Goal: Find specific page/section: Find specific page/section

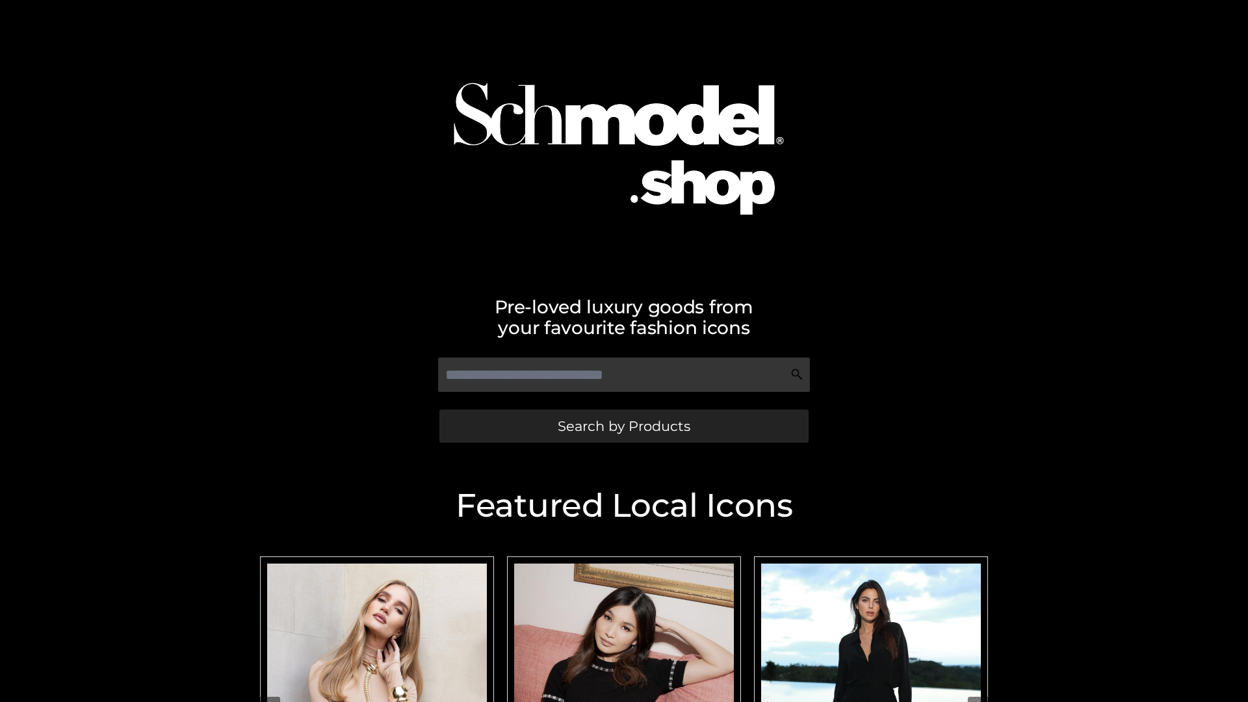
click at [623, 426] on span "Search by Products" at bounding box center [624, 426] width 133 height 14
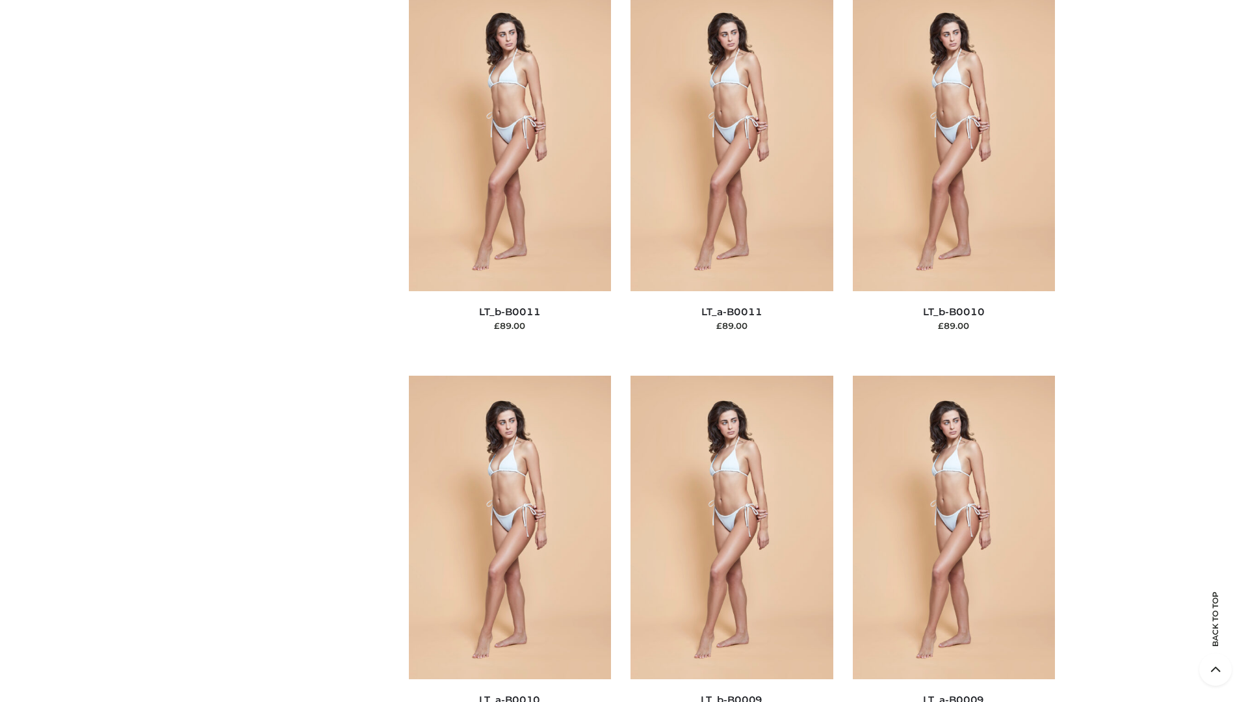
scroll to position [5836, 0]
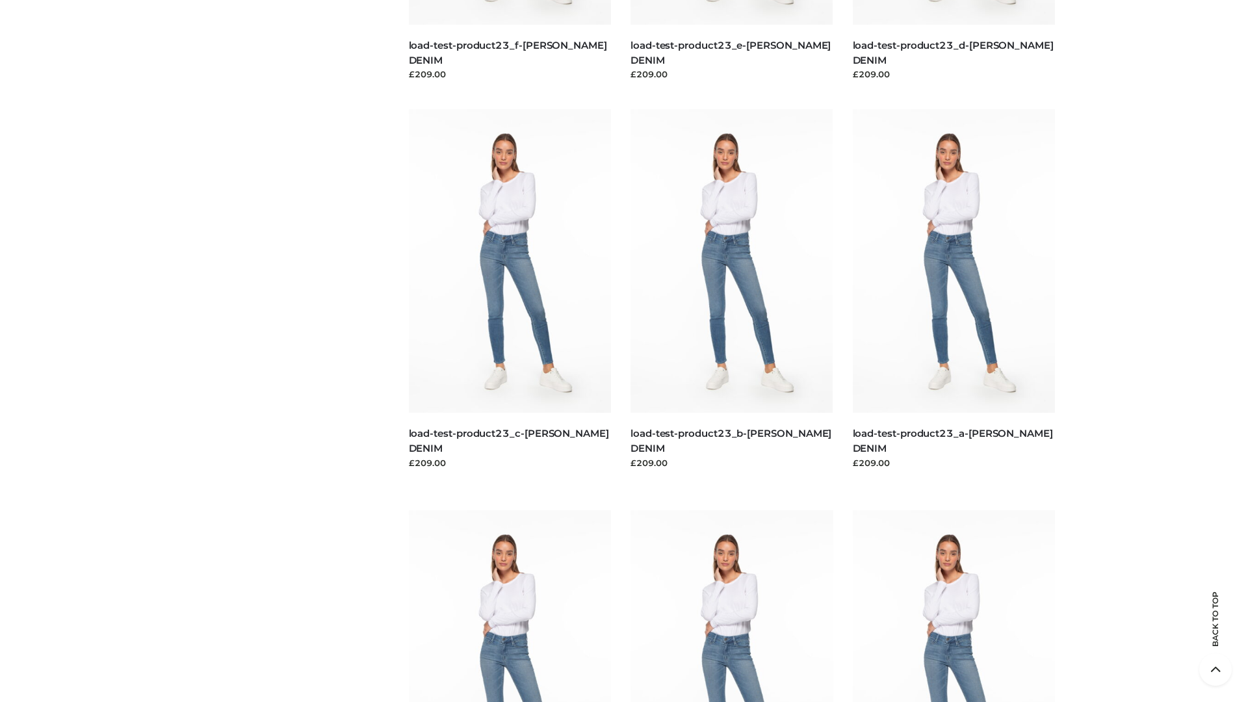
scroll to position [1140, 0]
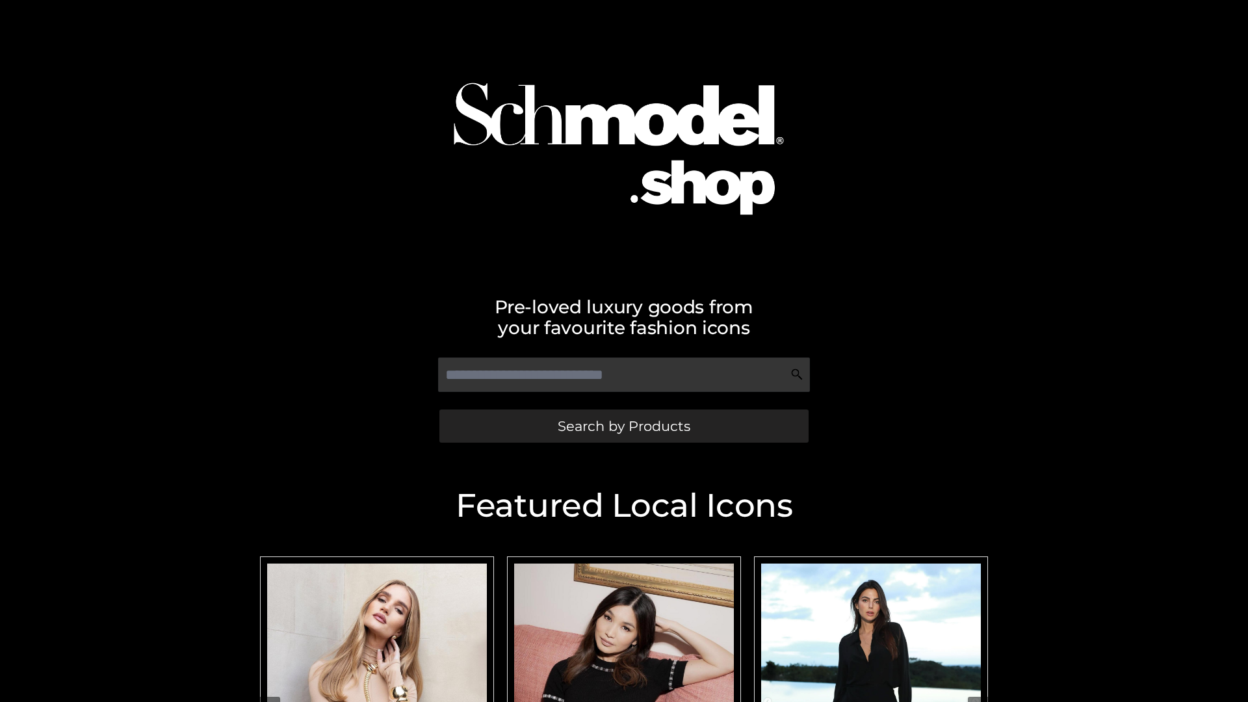
click at [623, 426] on span "Search by Products" at bounding box center [624, 426] width 133 height 14
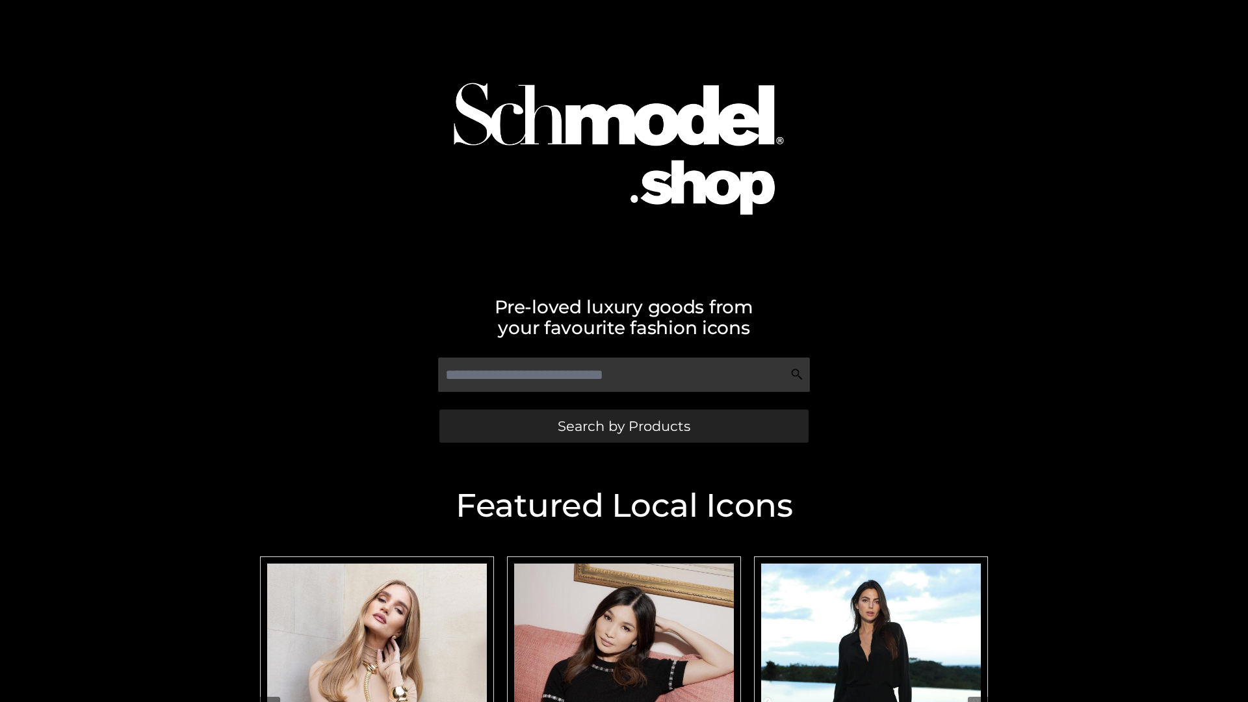
click at [623, 426] on span "Search by Products" at bounding box center [624, 426] width 133 height 14
